Goal: Information Seeking & Learning: Find specific fact

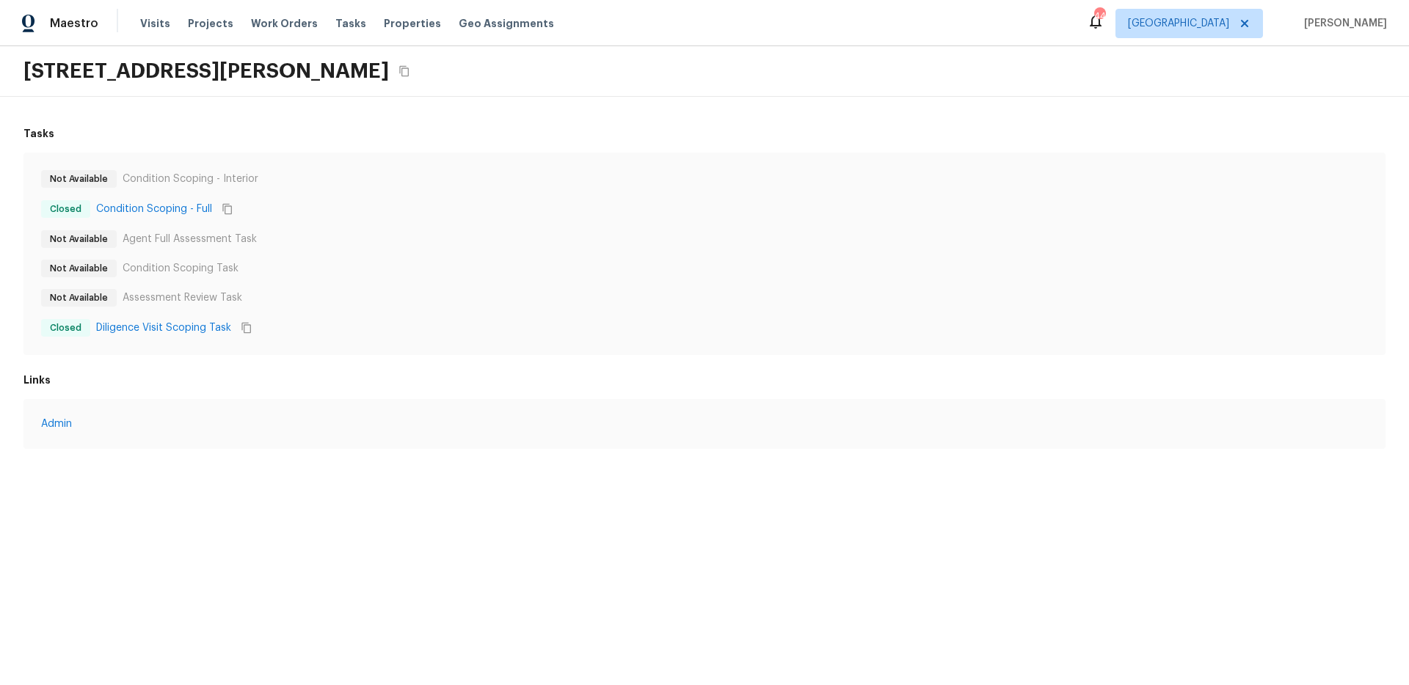
drag, startPoint x: 467, startPoint y: 259, endPoint x: 475, endPoint y: 255, distance: 9.5
click at [468, 258] on div "Not Available Condition Scoping - Interior Closed Condition Scoping - Full Not …" at bounding box center [704, 253] width 1326 height 167
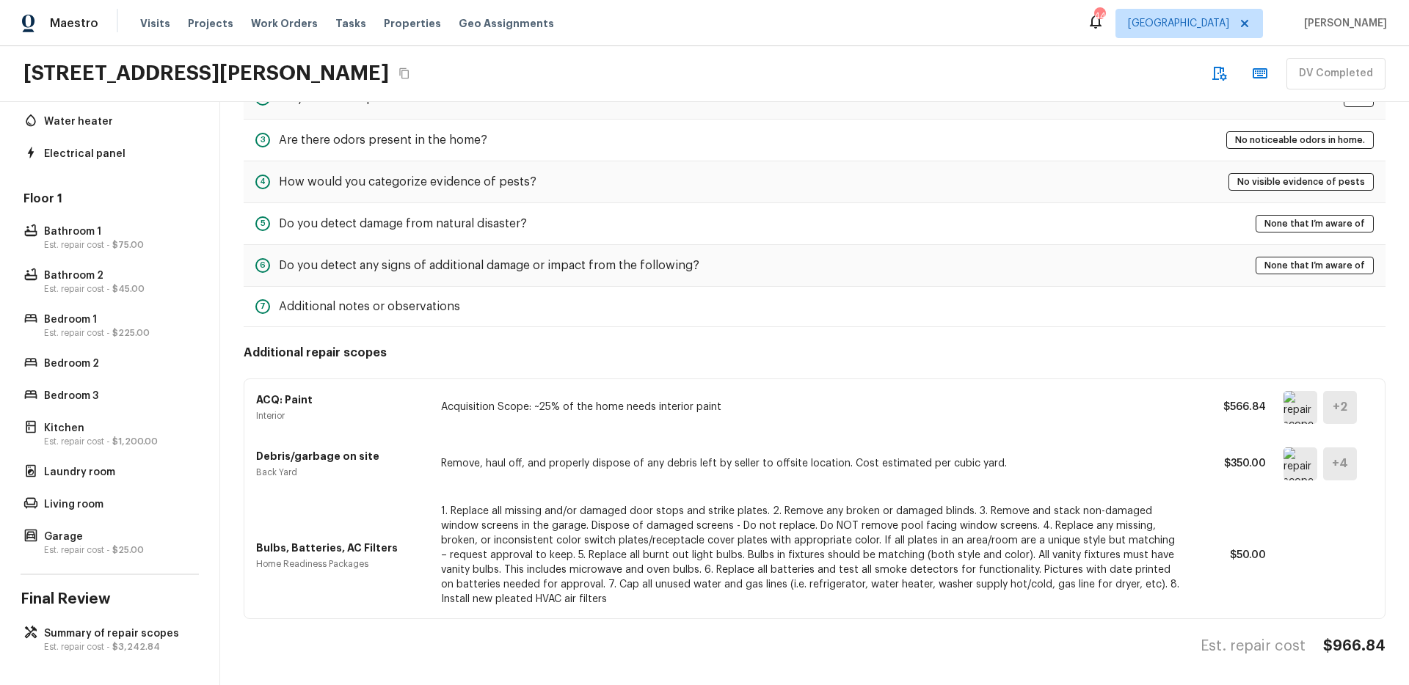
scroll to position [260, 0]
click at [116, 643] on span "$3,242.84" at bounding box center [136, 647] width 48 height 9
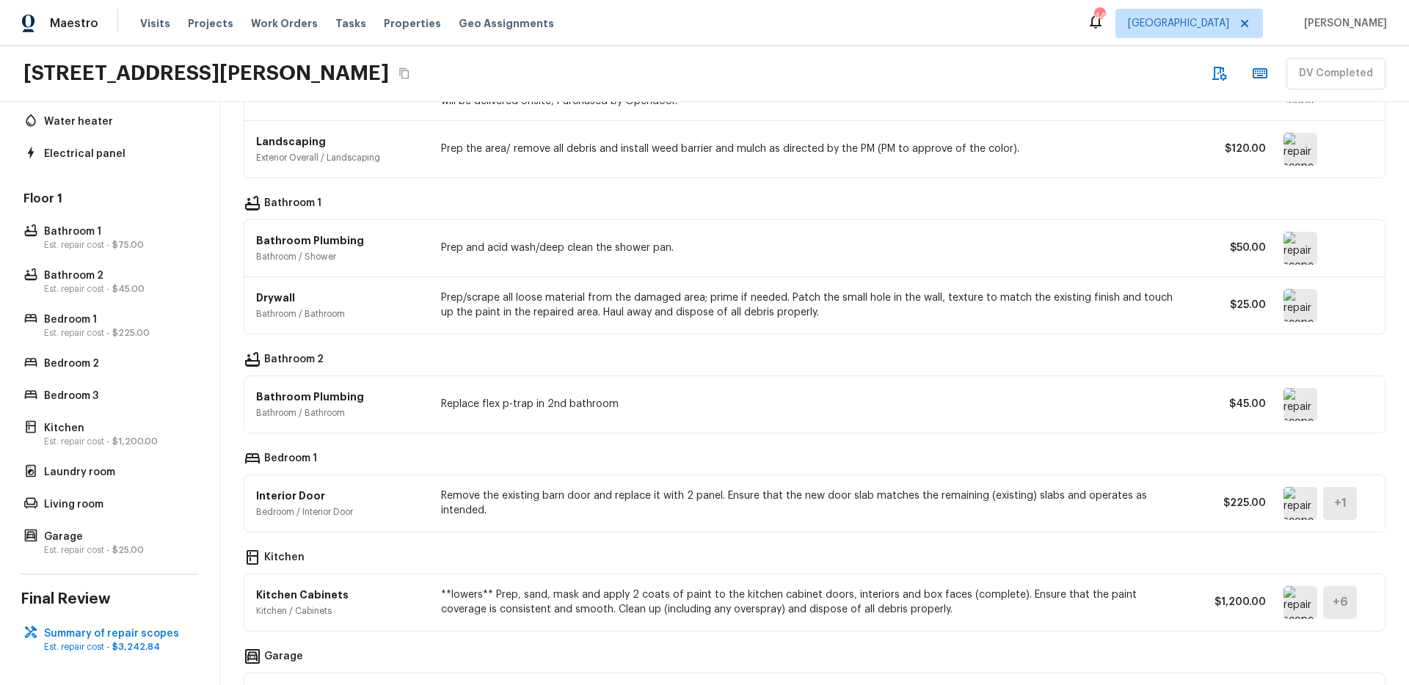
scroll to position [682, 0]
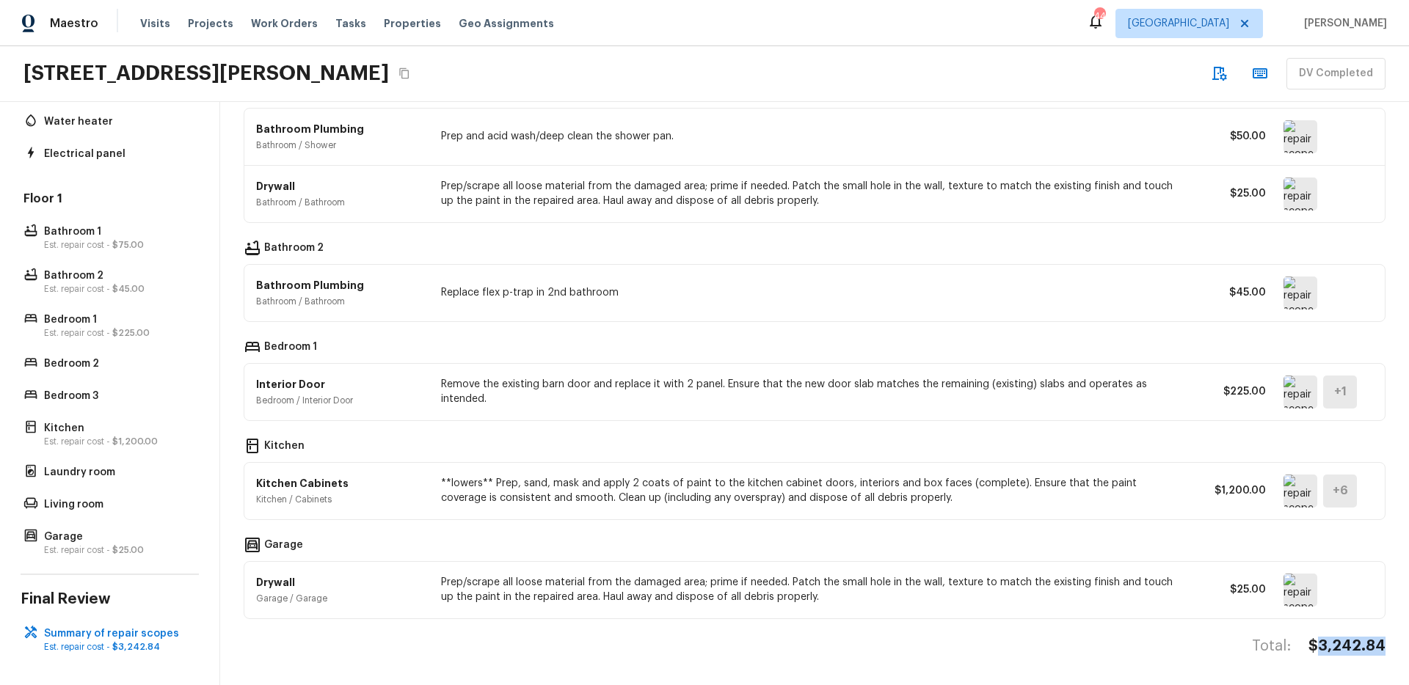
drag, startPoint x: 1354, startPoint y: 637, endPoint x: 1379, endPoint y: 637, distance: 24.9
click at [1379, 637] on div "Summary of repair scopes General ACQ: Paint General / Interior Acquisition Scop…" at bounding box center [814, 393] width 1188 height 583
copy h4 "3,242.84"
click at [944, 15] on div "Maestro Visits Projects Work Orders Tasks Properties Geo Assignments 44 Dallas …" at bounding box center [704, 23] width 1409 height 46
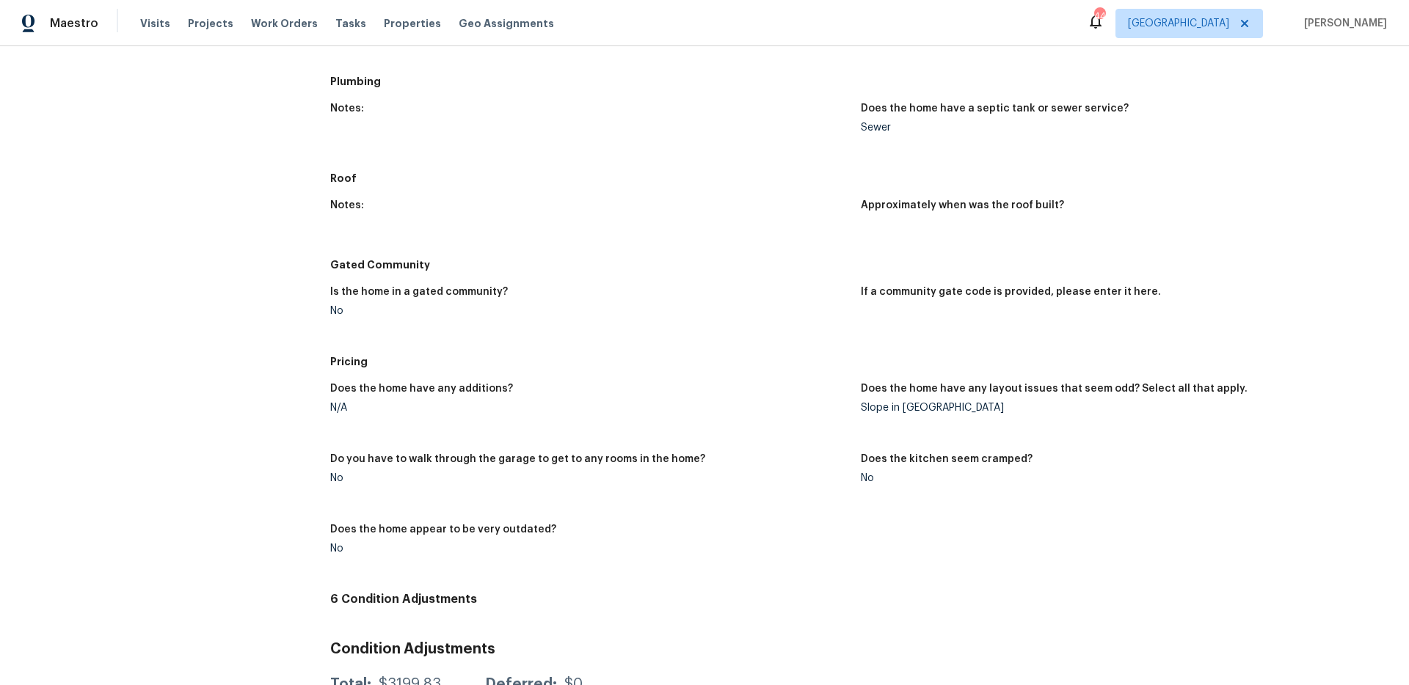
scroll to position [1750, 0]
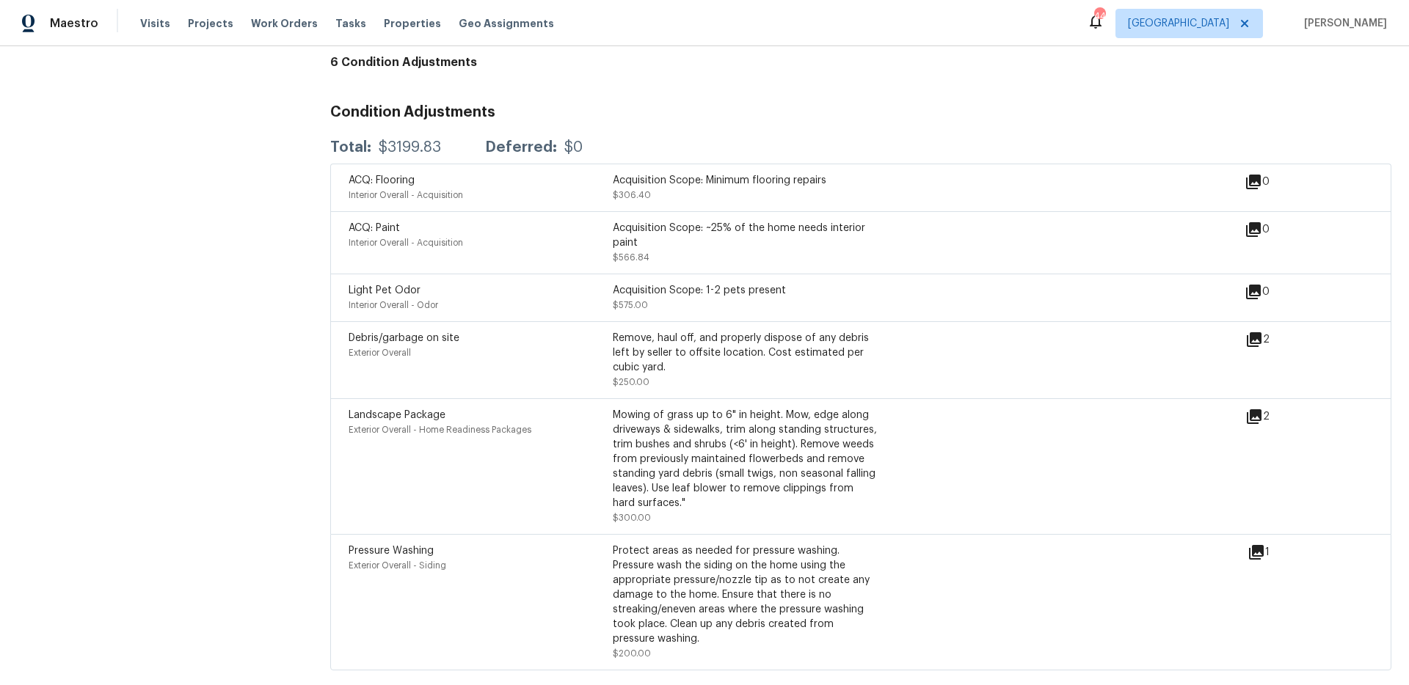
click at [830, 105] on h3 "Condition Adjustments" at bounding box center [860, 112] width 1061 height 15
drag, startPoint x: 384, startPoint y: 136, endPoint x: 458, endPoint y: 130, distance: 74.3
click at [458, 140] on div "Total: $3199.83 Deferred: $0" at bounding box center [456, 147] width 252 height 15
copy div "3199.83"
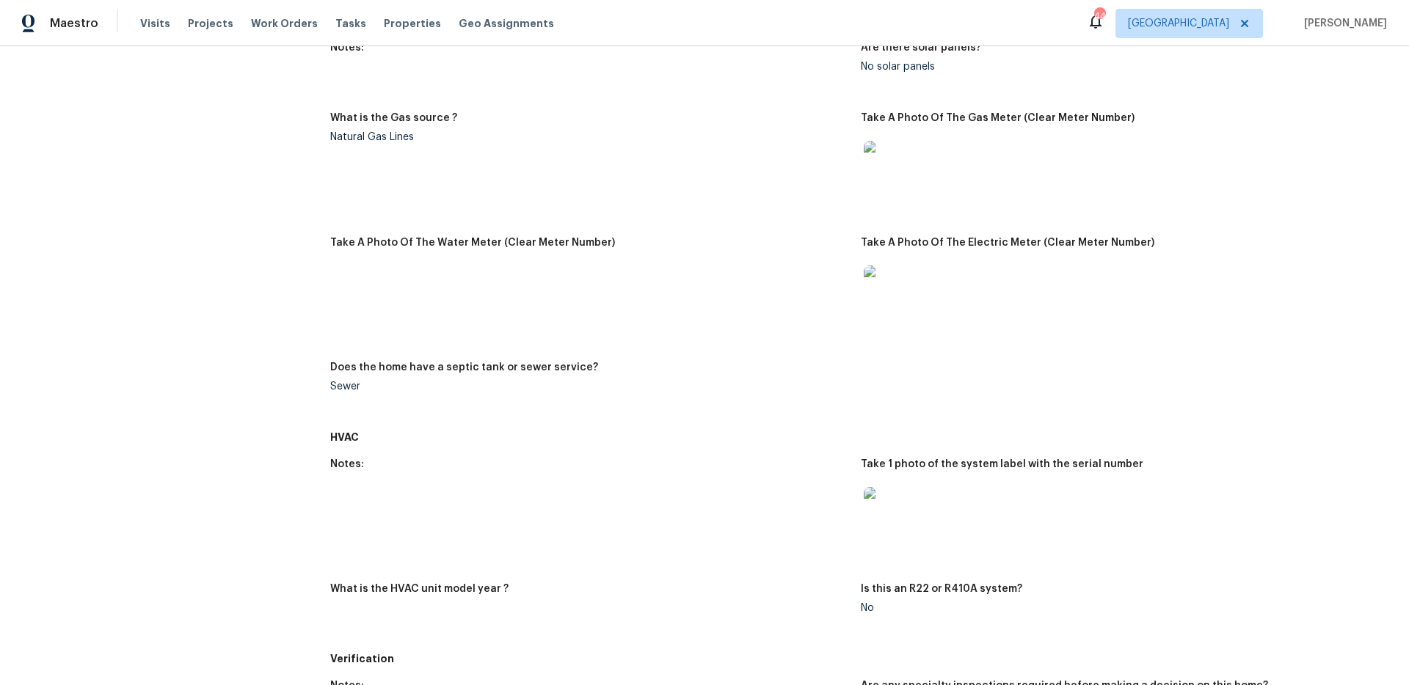
scroll to position [0, 0]
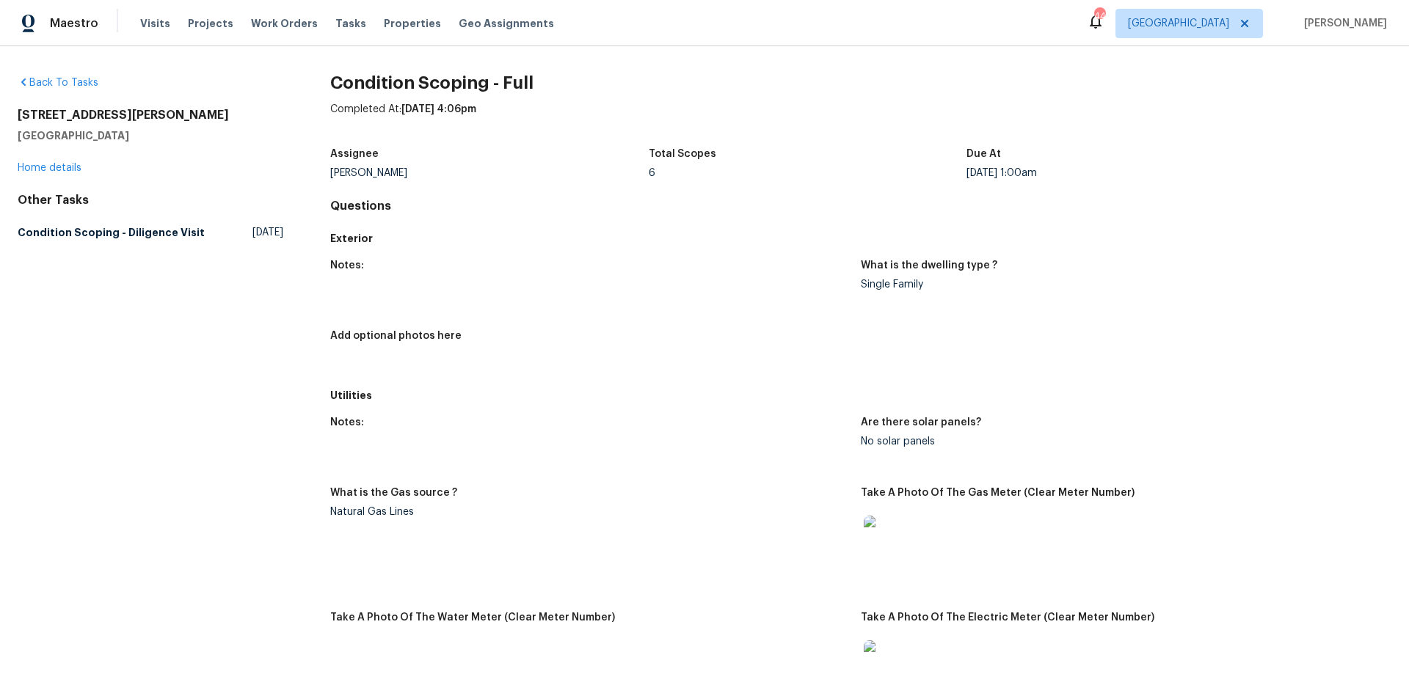
click at [783, 38] on div "Maestro Visits Projects Work Orders Tasks Properties Geo Assignments 44 Dallas …" at bounding box center [704, 23] width 1409 height 46
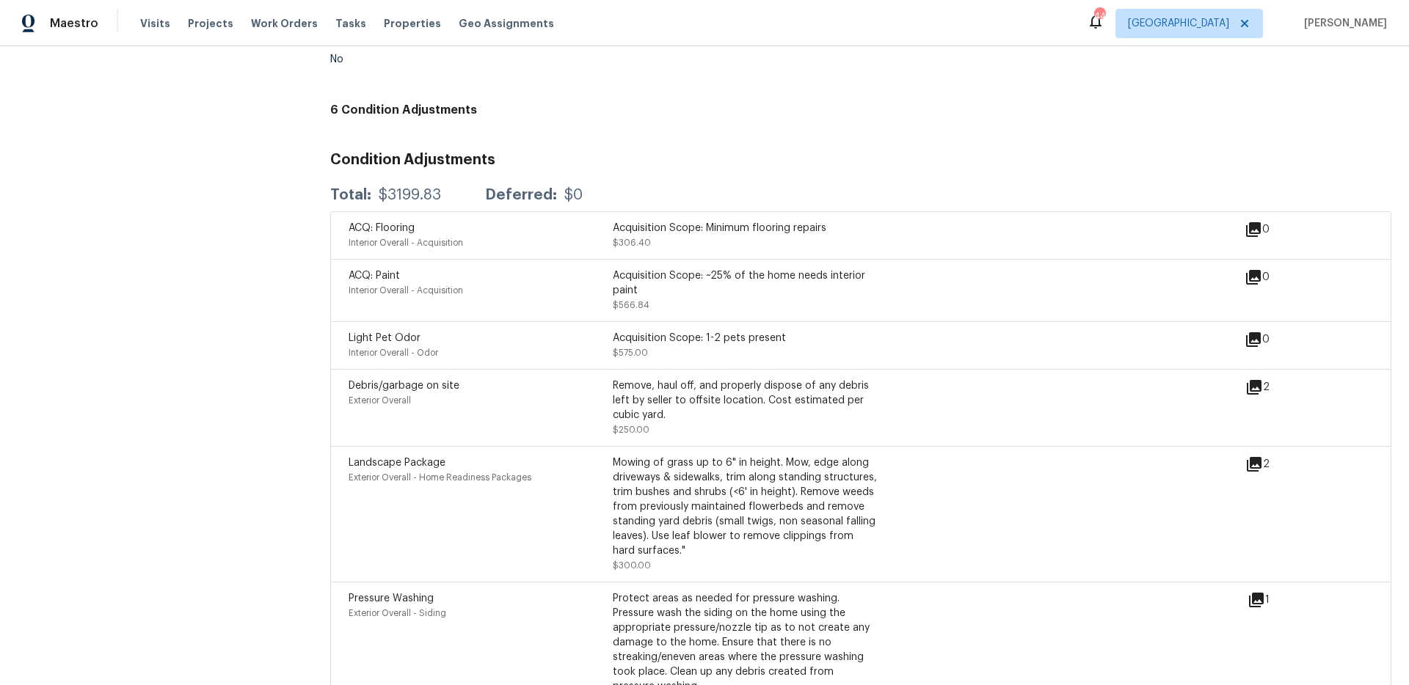
scroll to position [1750, 0]
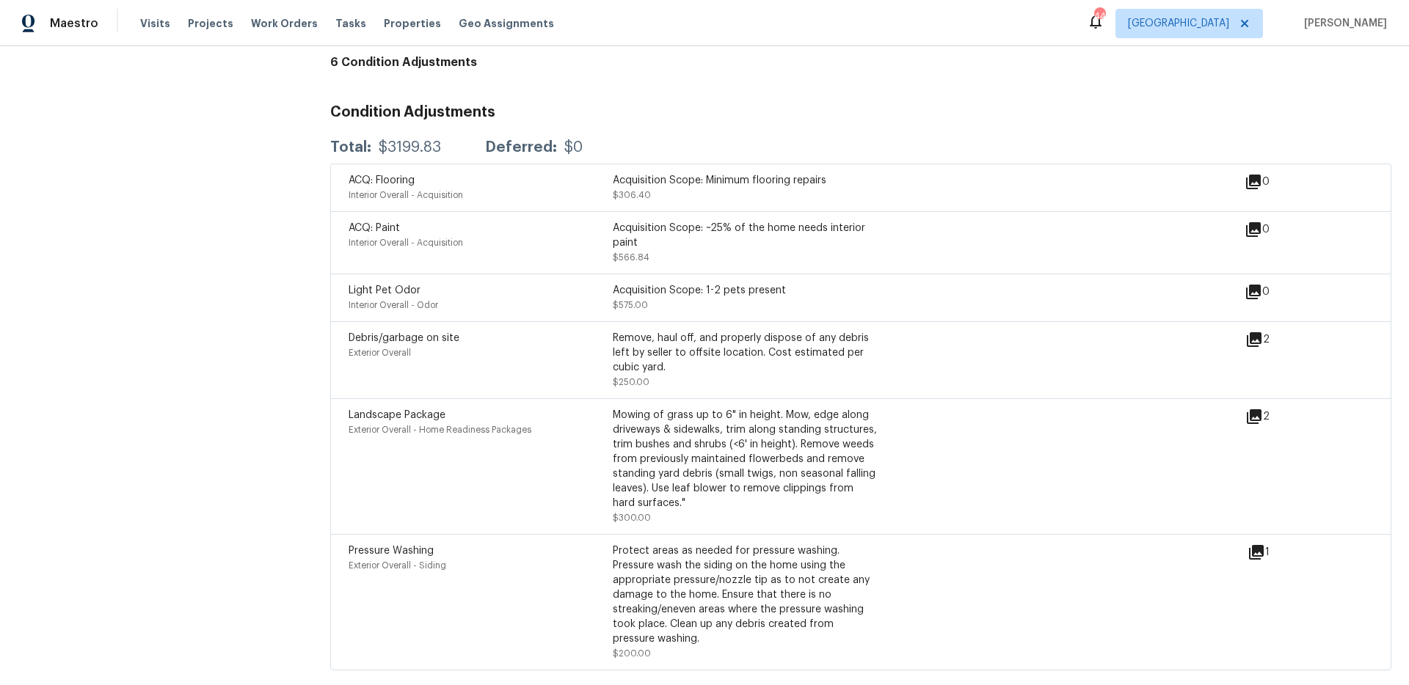
click at [1012, 65] on div "6 Condition Adjustments Condition Adjustments Total: $3199.83 Deferred: $0 ACQ:…" at bounding box center [860, 363] width 1061 height 616
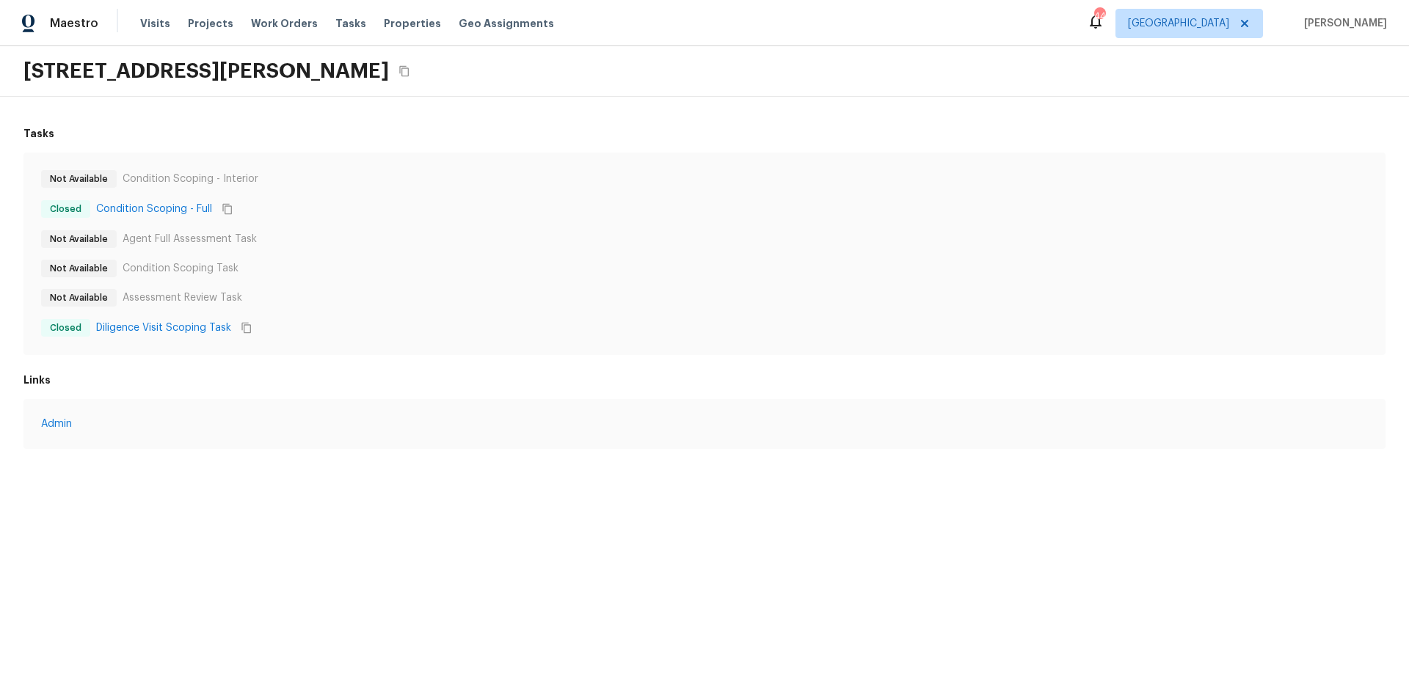
click at [789, 370] on div "Tasks Not Available Condition Scoping - Interior Closed Condition Scoping - Ful…" at bounding box center [704, 287] width 1409 height 381
click at [560, 277] on div "Not Available Condition Scoping - Interior Closed Condition Scoping - Full Not …" at bounding box center [704, 253] width 1326 height 167
click at [312, 367] on div "Tasks Not Available Condition Scoping - Interior Closed Condition Scoping - Ful…" at bounding box center [704, 287] width 1409 height 381
click at [711, 268] on div "Not Available Condition Scoping Task" at bounding box center [704, 269] width 1326 height 18
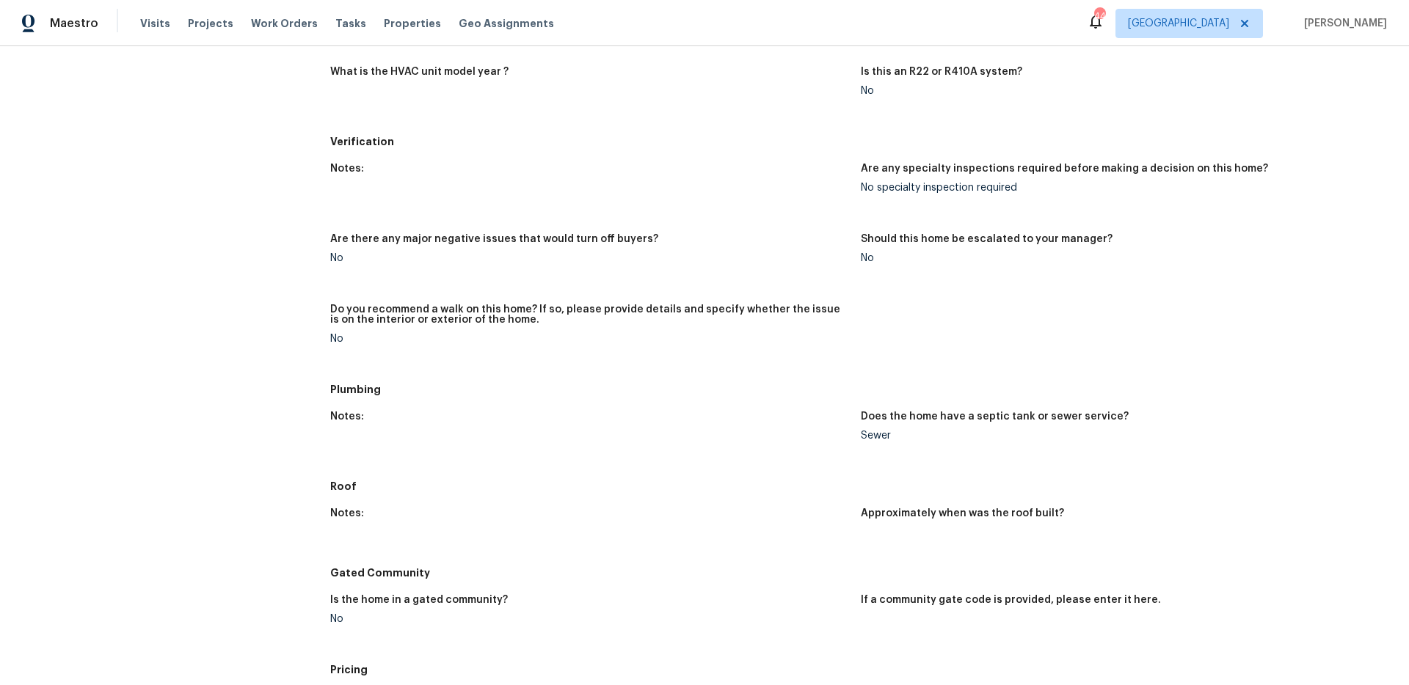
scroll to position [1924, 0]
